Goal: Task Accomplishment & Management: Manage account settings

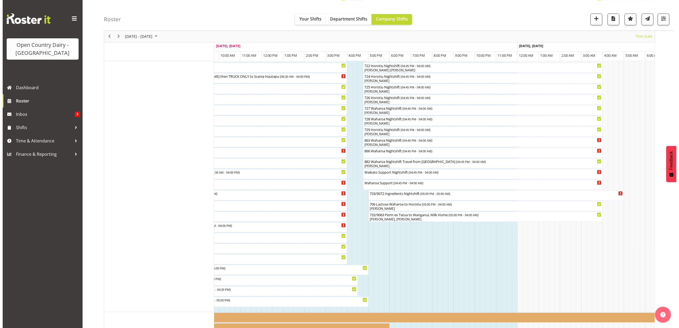
scroll to position [318, 0]
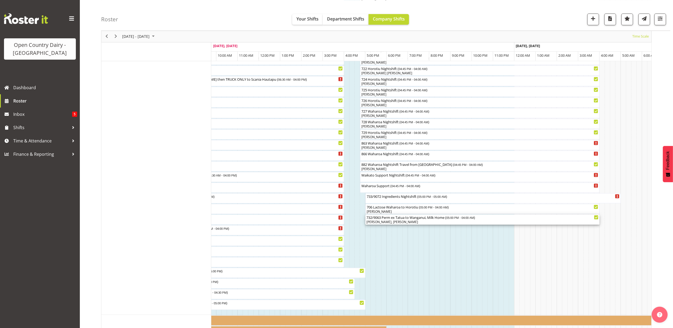
click at [397, 219] on div "732/9063 Perm ex [PERSON_NAME] to [GEOGRAPHIC_DATA], Milk Home ( 05:00 PM - 04:…" at bounding box center [483, 217] width 232 height 5
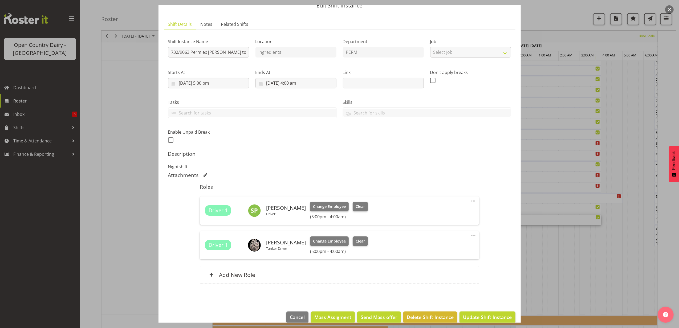
scroll to position [33, 0]
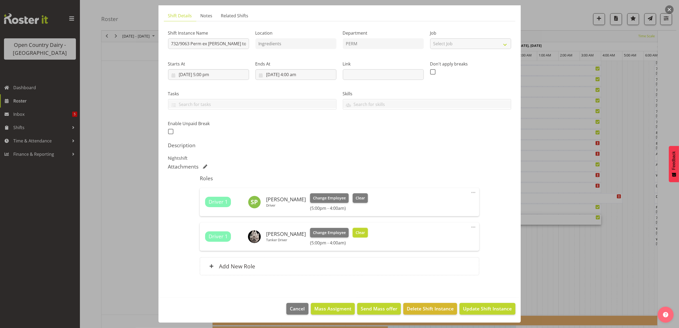
click at [357, 230] on span "Clear" at bounding box center [359, 233] width 9 height 6
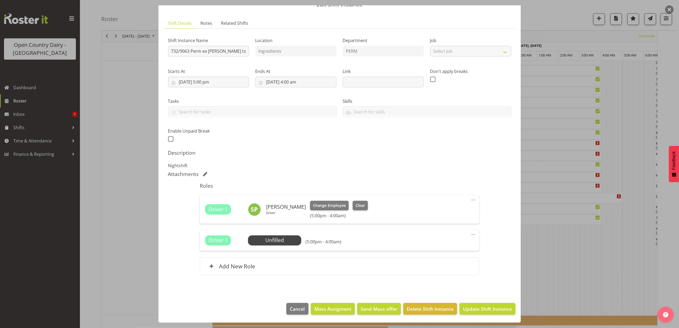
scroll to position [26, 0]
click at [466, 305] on span "Update Shift Instance" at bounding box center [487, 308] width 49 height 7
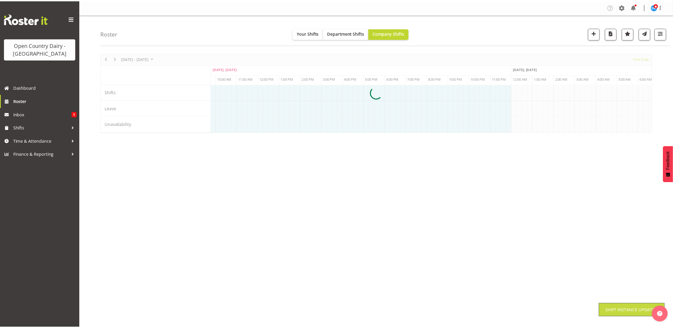
scroll to position [0, 0]
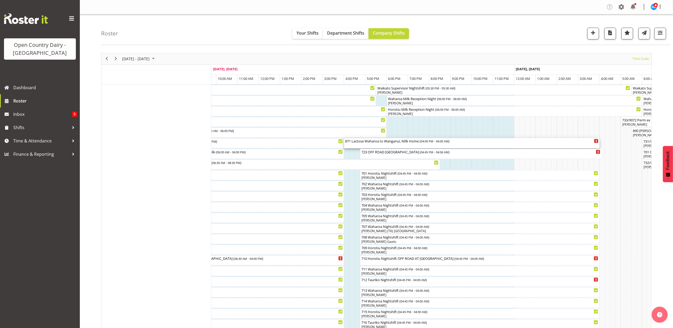
click at [391, 143] on div "871 Lactose Waharoa to Wanganui, Milk Home ( 04:00 PM - 04:00 AM )" at bounding box center [471, 140] width 253 height 5
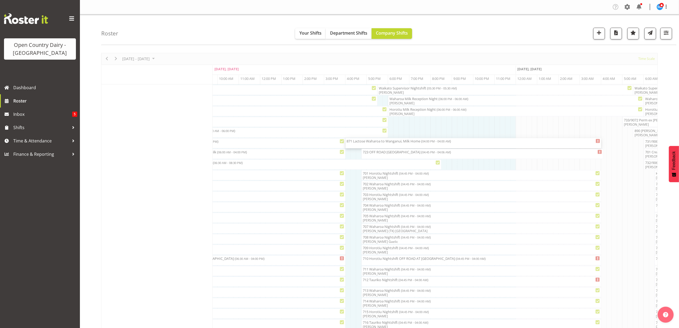
select select "8"
select select "2025"
select select "16"
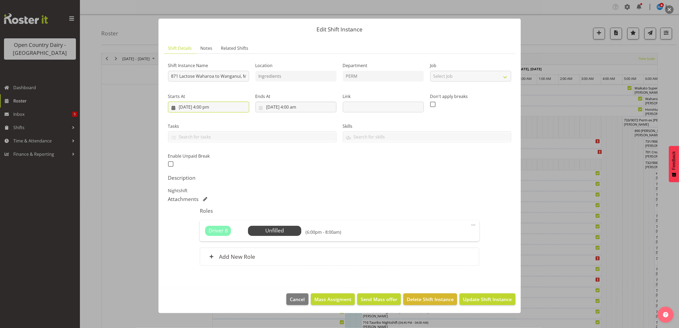
click at [209, 105] on input "[DATE] 4:00 pm" at bounding box center [208, 107] width 81 height 11
click at [222, 217] on select "00 01 02 03 04 05 06 07 08 09 10 11 12 13 14 15 16 17 18 19 20 21 22 23 24 25 2…" at bounding box center [222, 220] width 12 height 11
select select "45"
click at [216, 215] on select "00 01 02 03 04 05 06 07 08 09 10 11 12 13 14 15 16 17 18 19 20 21 22 23 24 25 2…" at bounding box center [222, 220] width 12 height 11
type input "[DATE] 4:45 pm"
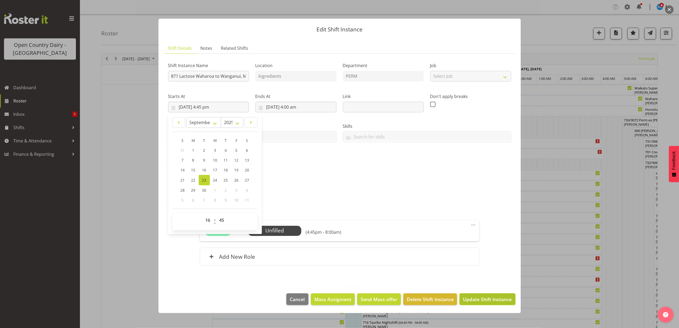
click at [481, 301] on span "Update Shift Instance" at bounding box center [487, 299] width 49 height 7
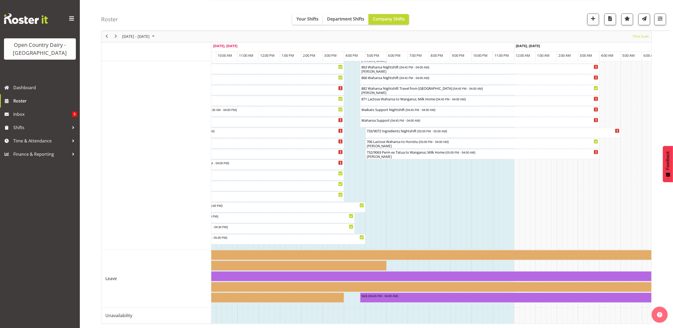
scroll to position [389, 0]
click at [396, 97] on div "871 Lactose Waharoa to Wanganui, Milk Home ( 04:45 PM - 04:00 AM )" at bounding box center [479, 101] width 237 height 10
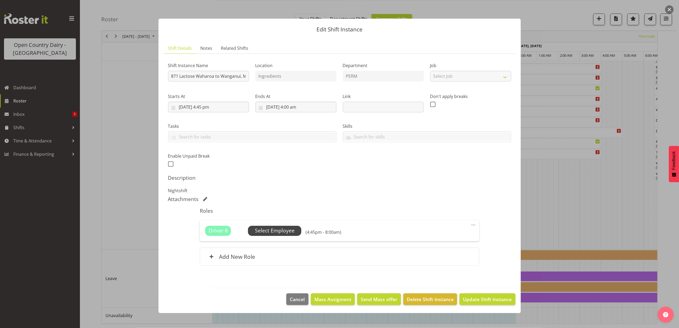
click at [270, 231] on span "Select Employee" at bounding box center [275, 231] width 40 height 8
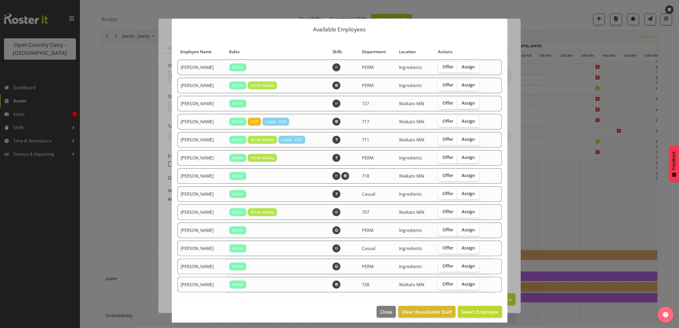
click at [470, 103] on span "Assign" at bounding box center [467, 102] width 13 height 5
click at [461, 103] on input "Assign" at bounding box center [458, 102] width 3 height 3
checkbox input "true"
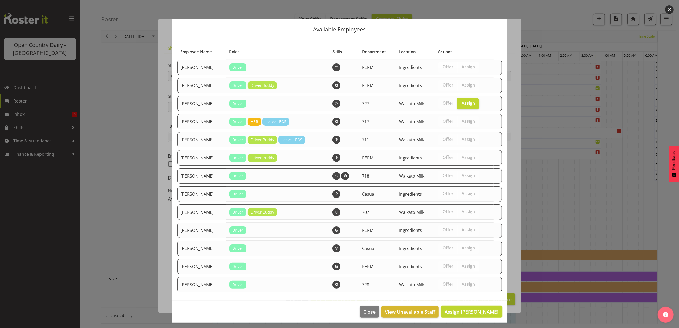
drag, startPoint x: 462, startPoint y: 308, endPoint x: 457, endPoint y: 307, distance: 4.9
click at [461, 309] on span "Assign [PERSON_NAME]" at bounding box center [471, 312] width 54 height 6
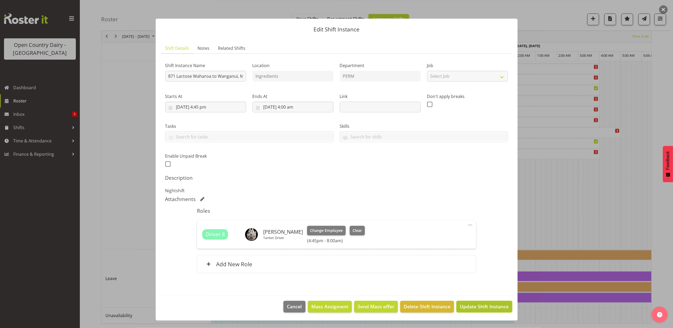
click at [472, 304] on span "Update Shift Instance" at bounding box center [484, 306] width 49 height 7
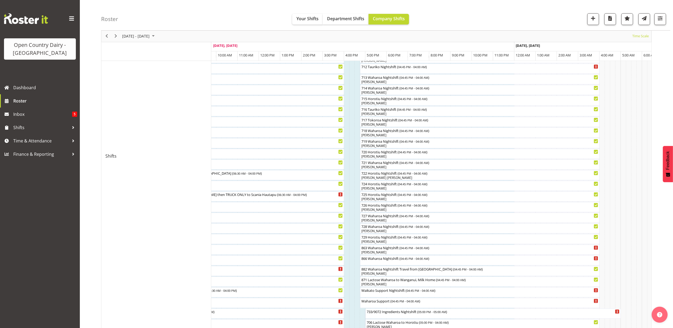
scroll to position [177, 0]
